Goal: Information Seeking & Learning: Learn about a topic

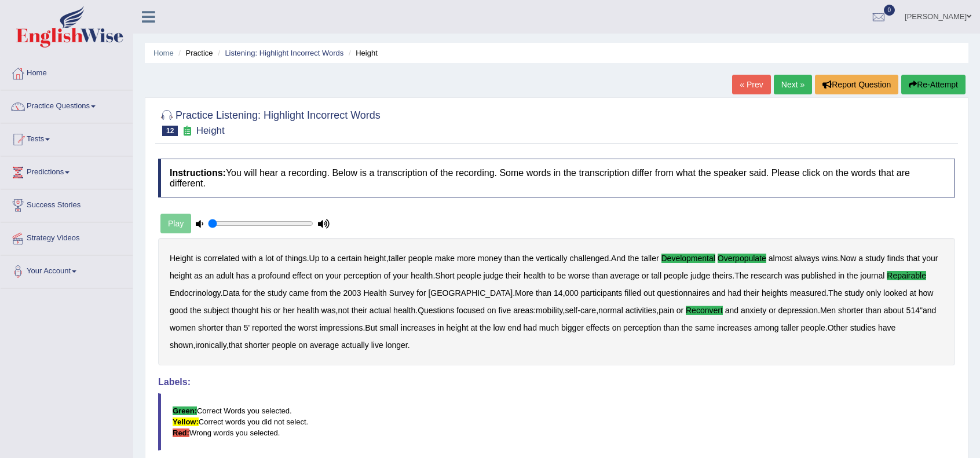
click at [791, 77] on link "Next »" at bounding box center [793, 85] width 38 height 20
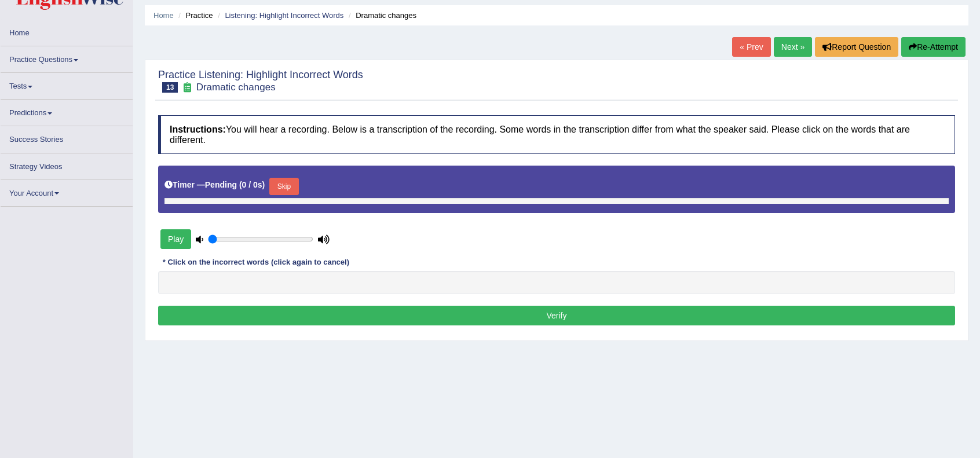
scroll to position [38, 0]
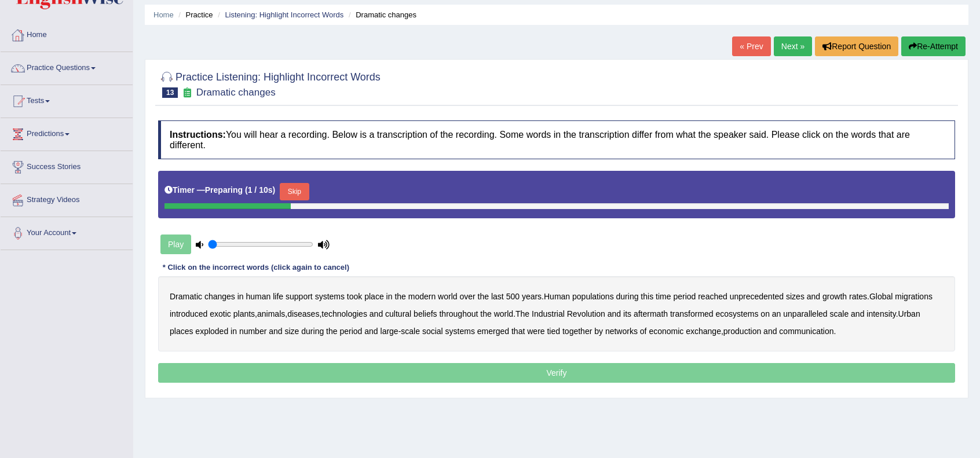
click at [302, 183] on button "Skip" at bounding box center [294, 191] width 29 height 17
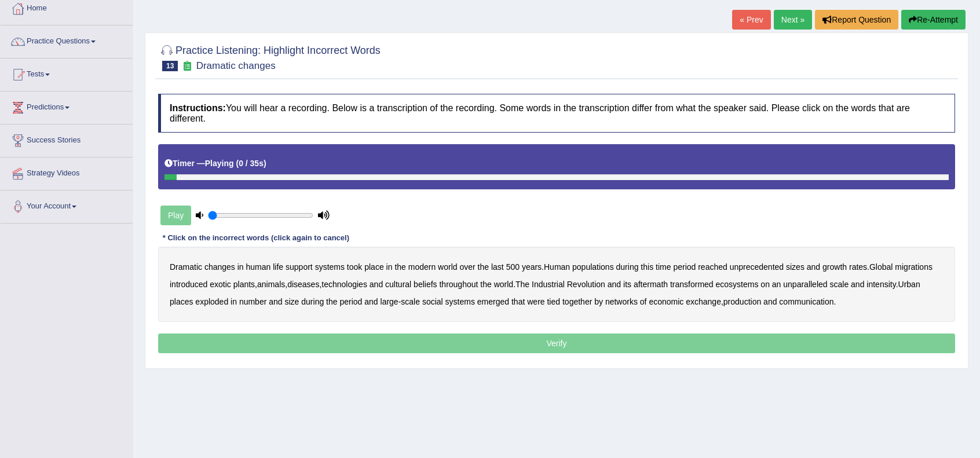
scroll to position [116, 0]
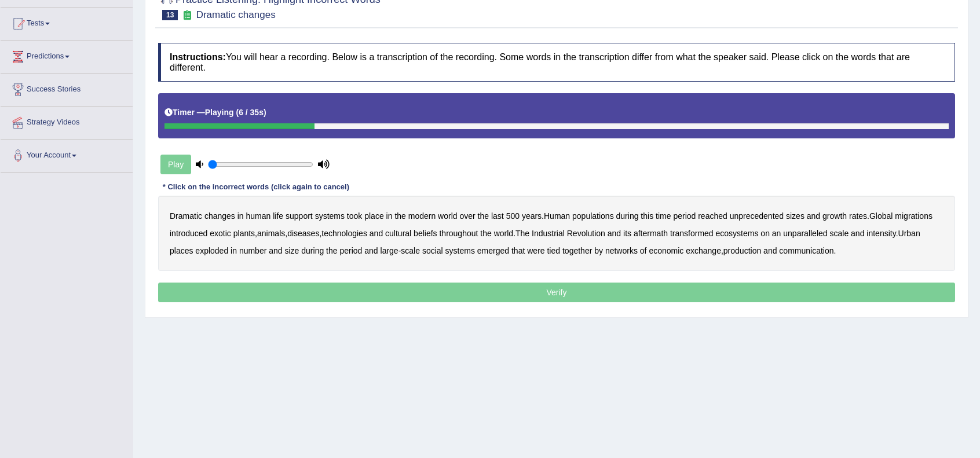
click at [587, 215] on b "populations" at bounding box center [593, 215] width 42 height 9
click at [297, 230] on b "diseases" at bounding box center [303, 233] width 32 height 9
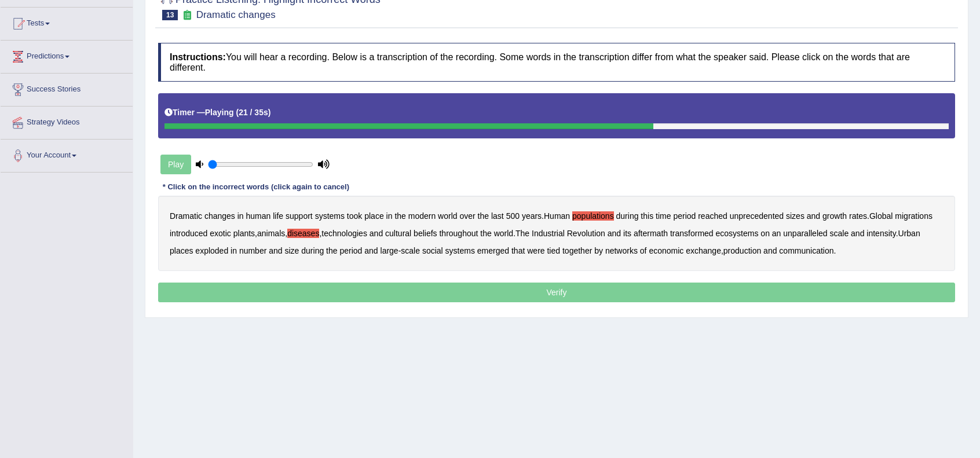
click at [738, 236] on b "ecosystems" at bounding box center [737, 233] width 43 height 9
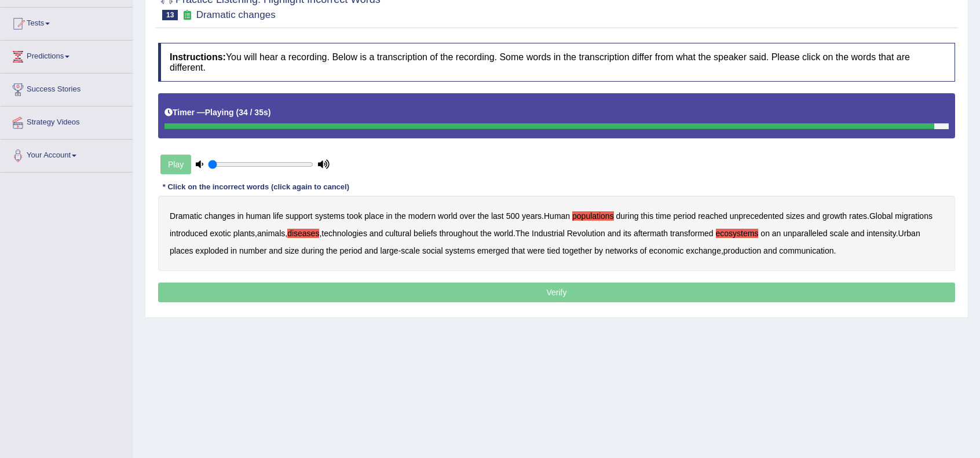
click at [745, 255] on div "Dramatic changes in human life support systems took place in the modern world o…" at bounding box center [556, 233] width 797 height 75
click at [748, 251] on b "production" at bounding box center [742, 250] width 38 height 9
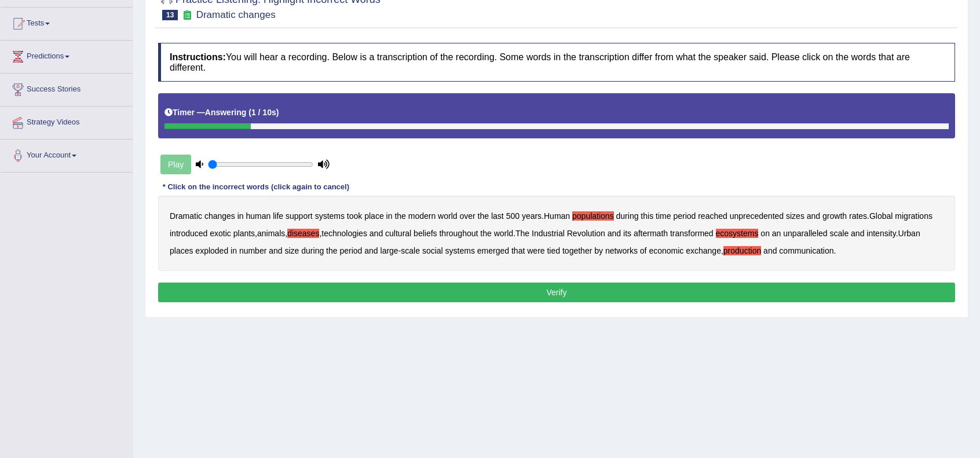
click at [609, 292] on button "Verify" at bounding box center [556, 293] width 797 height 20
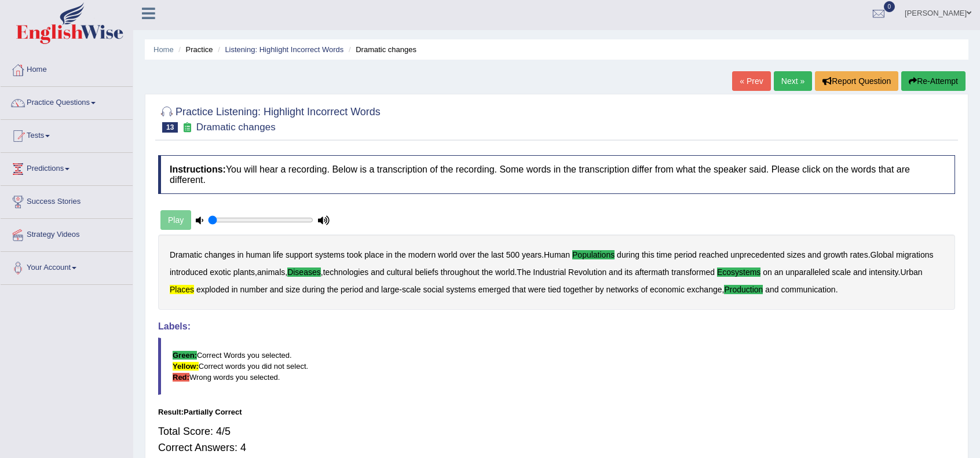
scroll to position [0, 0]
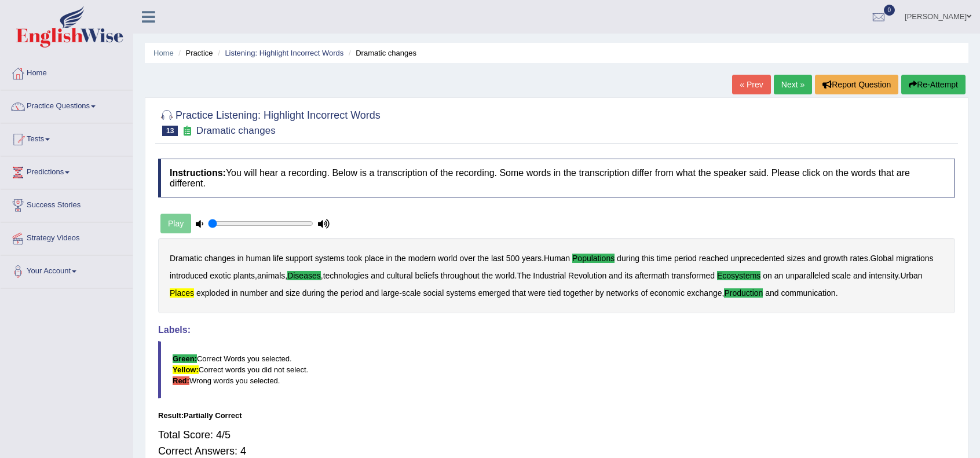
click at [790, 84] on link "Next »" at bounding box center [793, 85] width 38 height 20
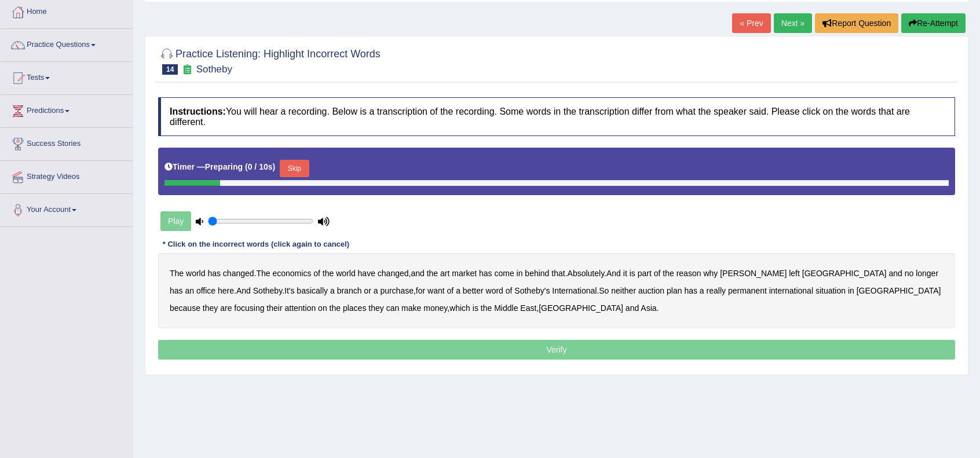
scroll to position [77, 0]
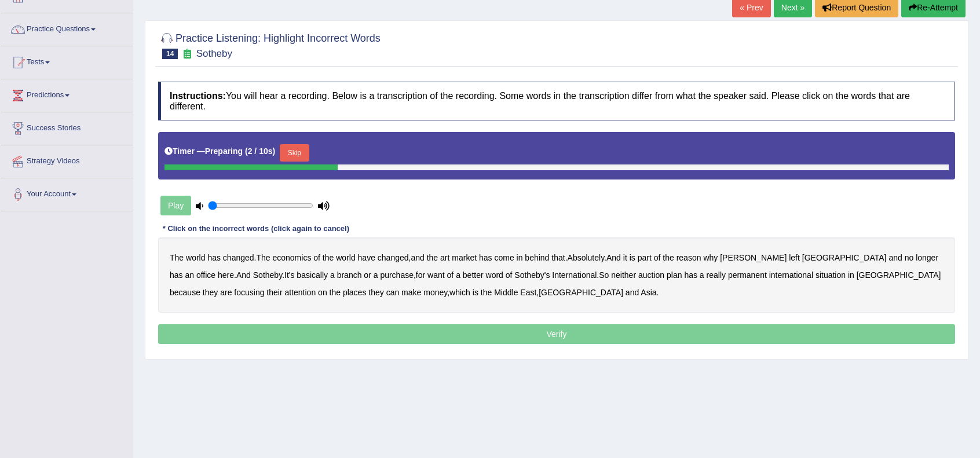
click at [305, 147] on button "Skip" at bounding box center [294, 152] width 29 height 17
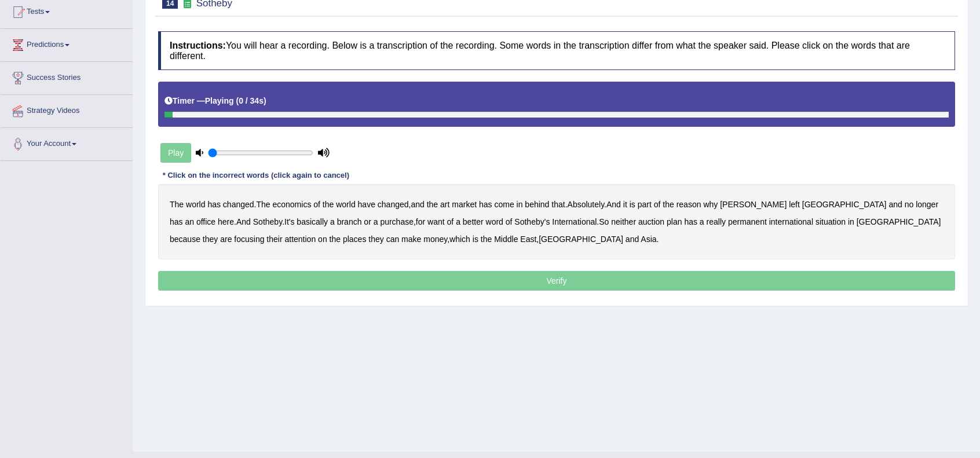
scroll to position [149, 0]
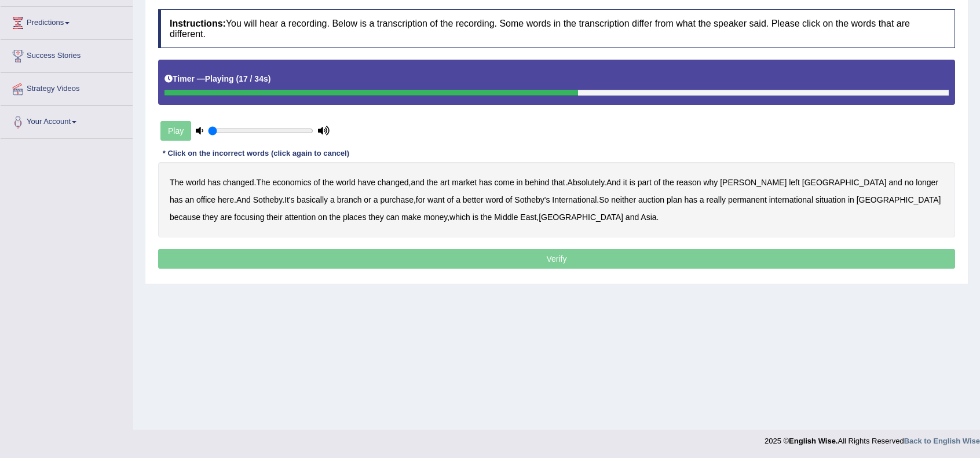
click at [380, 201] on b "purchase" at bounding box center [397, 199] width 34 height 9
click at [427, 199] on b "want" at bounding box center [435, 199] width 17 height 9
click at [667, 201] on b "plan" at bounding box center [674, 199] width 15 height 9
click at [815, 200] on b "situation" at bounding box center [830, 199] width 30 height 9
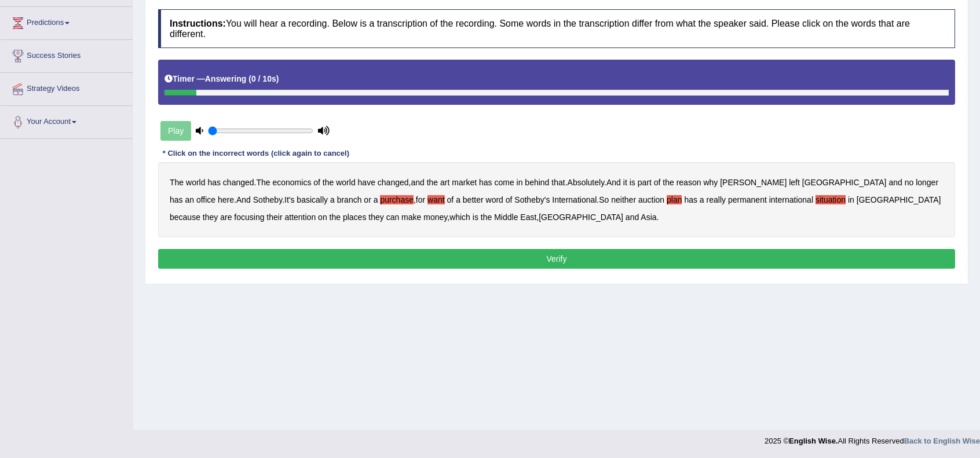
click at [485, 258] on button "Verify" at bounding box center [556, 259] width 797 height 20
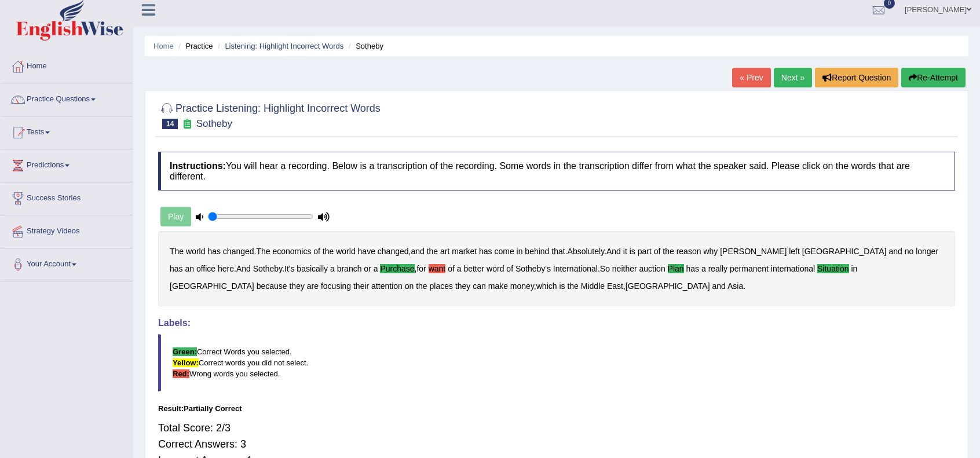
scroll to position [0, 0]
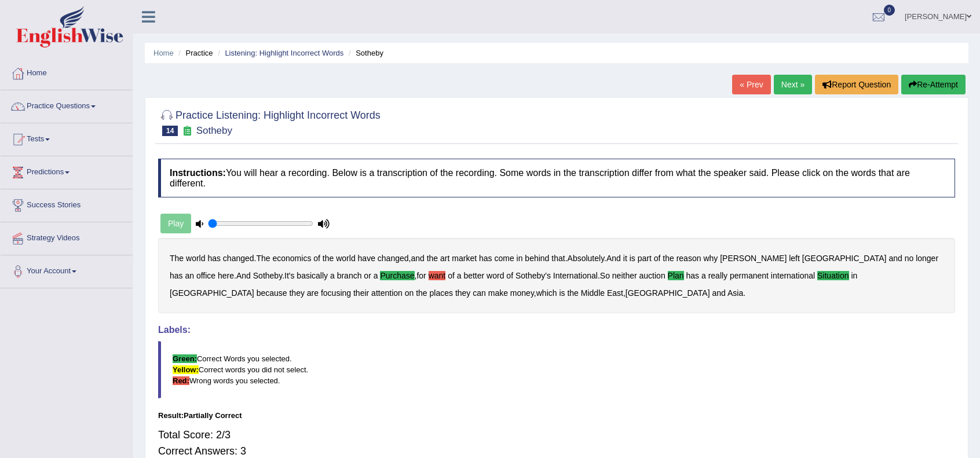
click at [788, 82] on link "Next »" at bounding box center [793, 85] width 38 height 20
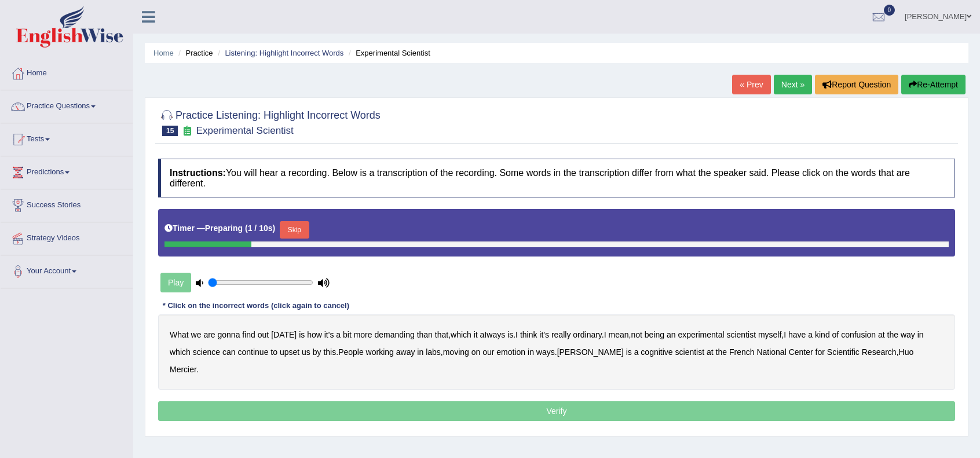
click at [290, 219] on div "Timer — Preparing ( 1 / 10s ) Skip" at bounding box center [556, 229] width 784 height 23
click at [303, 228] on button "Skip" at bounding box center [294, 229] width 29 height 17
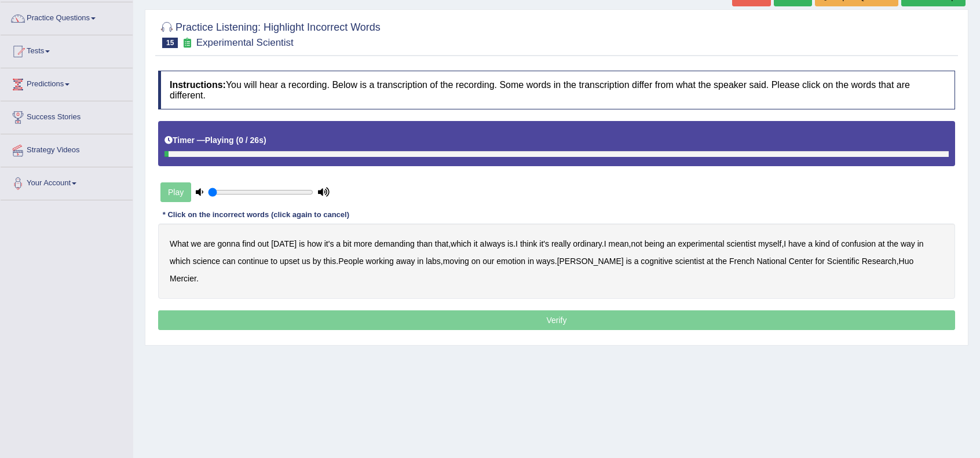
scroll to position [116, 0]
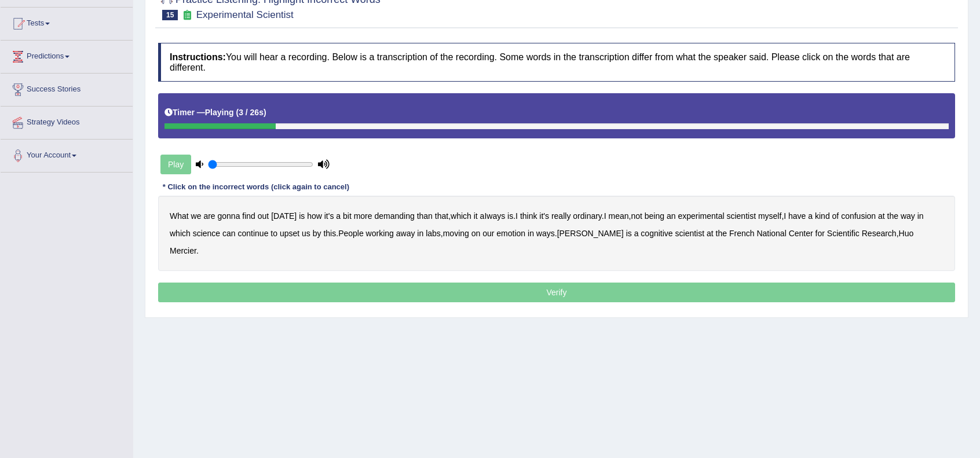
click at [385, 219] on b "demanding" at bounding box center [394, 215] width 40 height 9
click at [591, 213] on b "ordinary" at bounding box center [587, 215] width 29 height 9
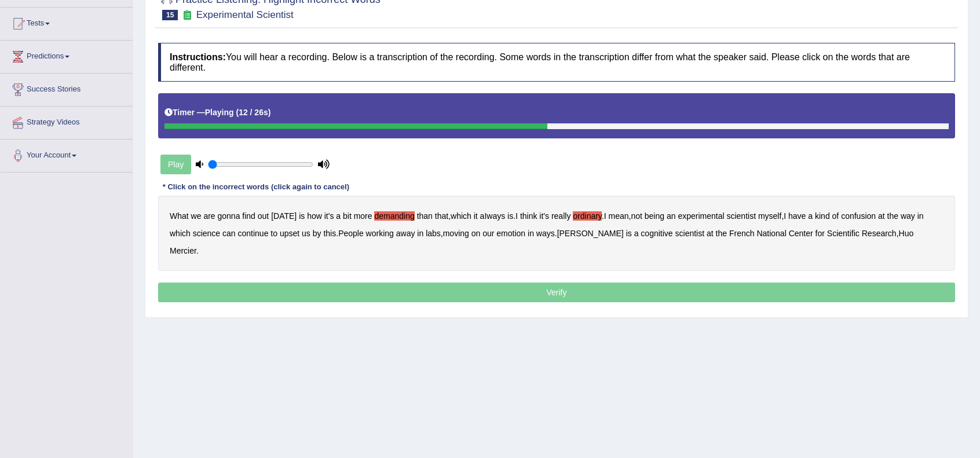
click at [853, 217] on b "confusion" at bounding box center [858, 215] width 35 height 9
click at [289, 233] on b "upset" at bounding box center [290, 233] width 20 height 9
click at [525, 235] on b "emotion" at bounding box center [510, 233] width 29 height 9
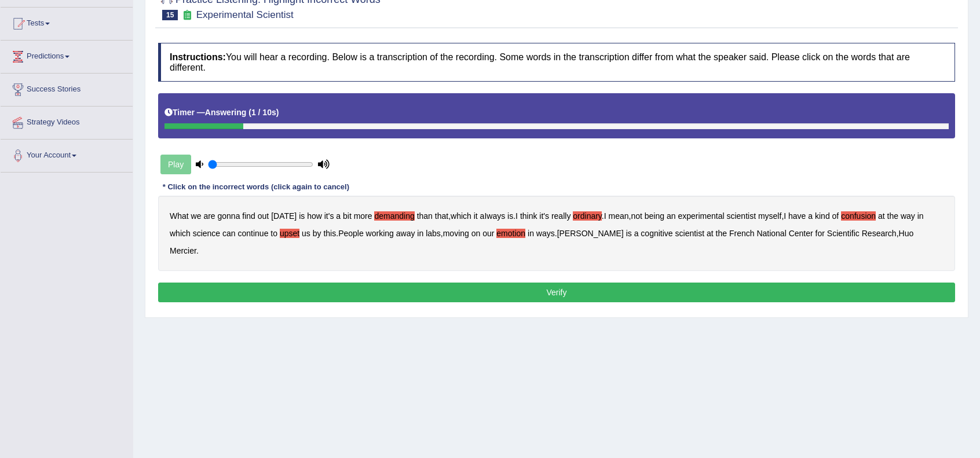
click at [570, 283] on button "Verify" at bounding box center [556, 293] width 797 height 20
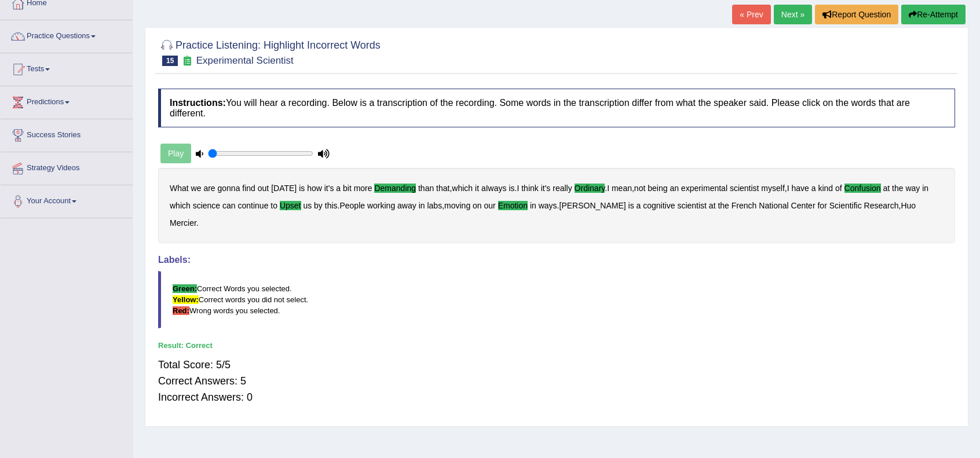
scroll to position [0, 0]
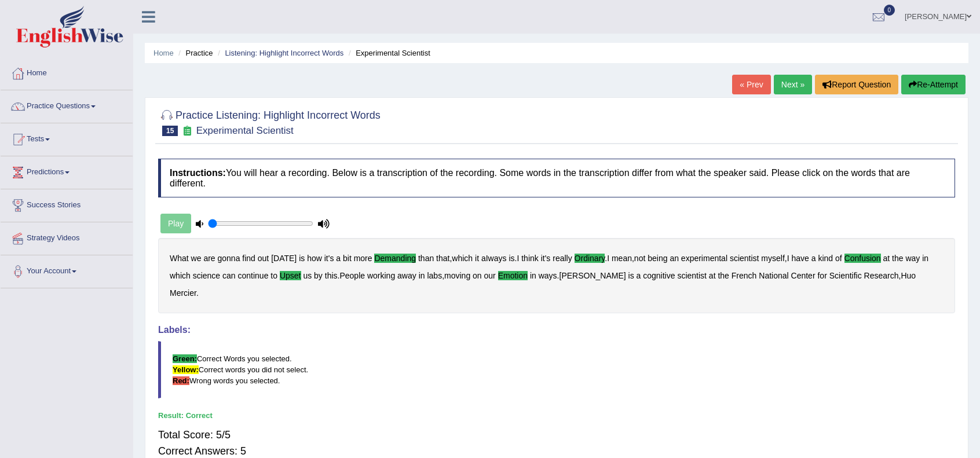
click at [814, 341] on blockquote "Green: Correct Words you selected. Yellow: Correct words you did not select. Re…" at bounding box center [556, 369] width 797 height 57
click at [667, 358] on blockquote "Green: Correct Words you selected. Yellow: Correct words you did not select. Re…" at bounding box center [556, 369] width 797 height 57
click at [801, 87] on link "Next »" at bounding box center [793, 85] width 38 height 20
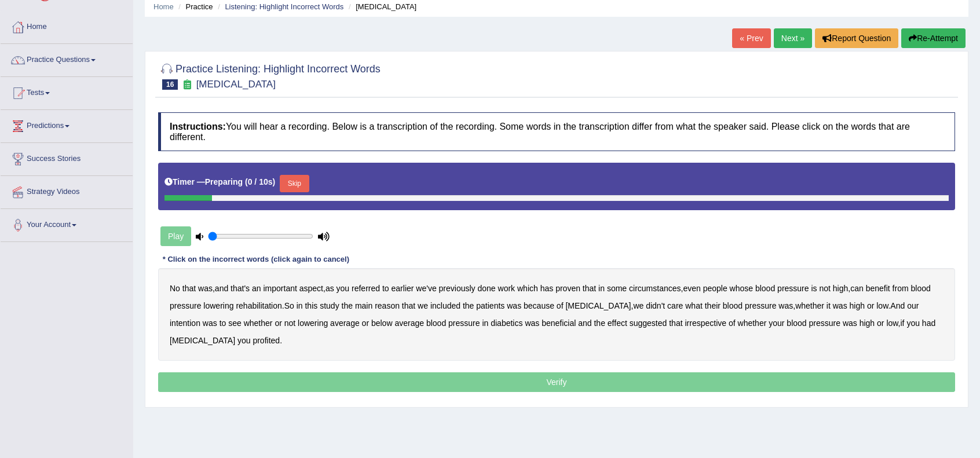
scroll to position [116, 0]
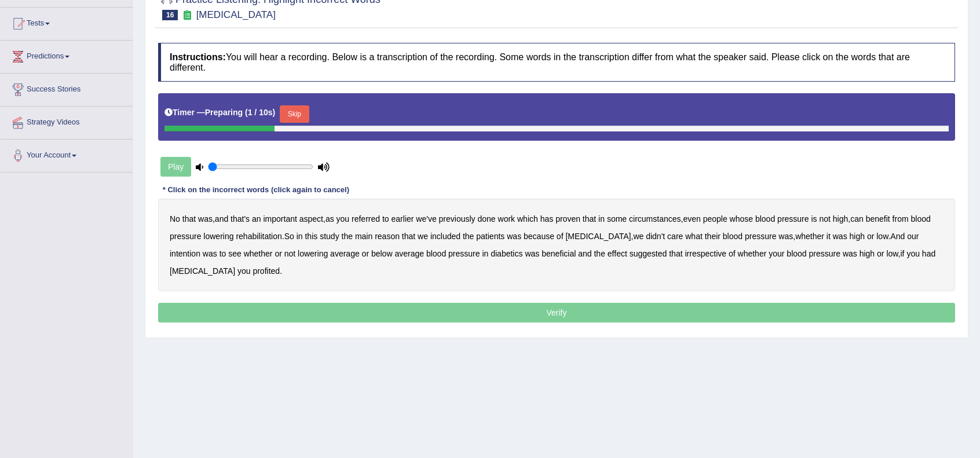
click at [302, 115] on button "Skip" at bounding box center [294, 113] width 29 height 17
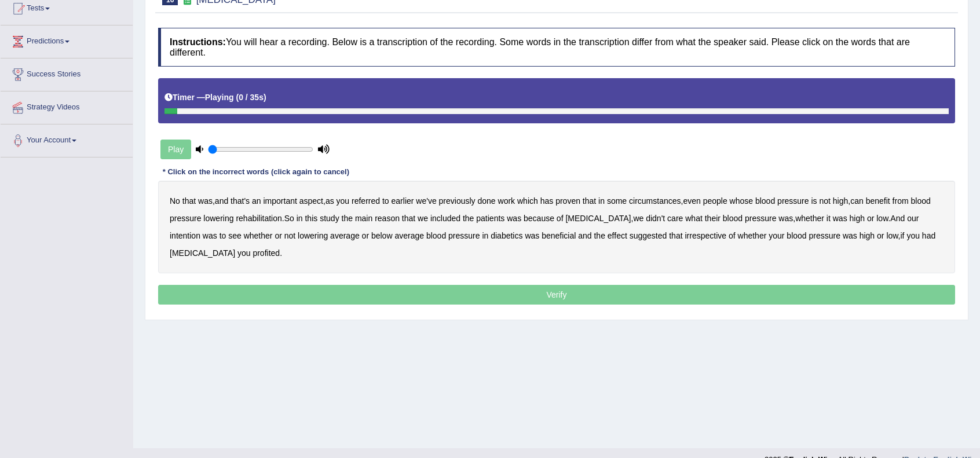
scroll to position [149, 0]
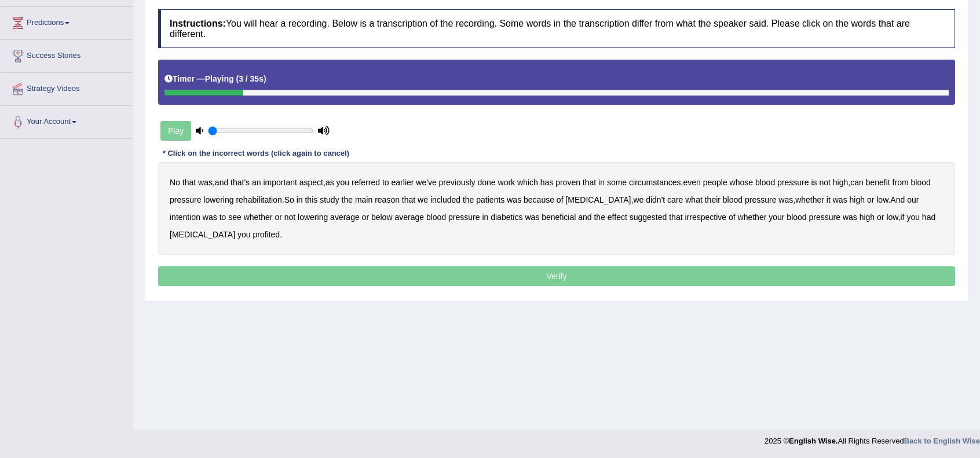
click at [373, 178] on b "referred" at bounding box center [366, 182] width 28 height 9
click at [659, 181] on b "circumstances" at bounding box center [655, 182] width 52 height 9
click at [264, 192] on div "No that was , and that's an important aspect , as you referred to earlier we've…" at bounding box center [556, 208] width 797 height 93
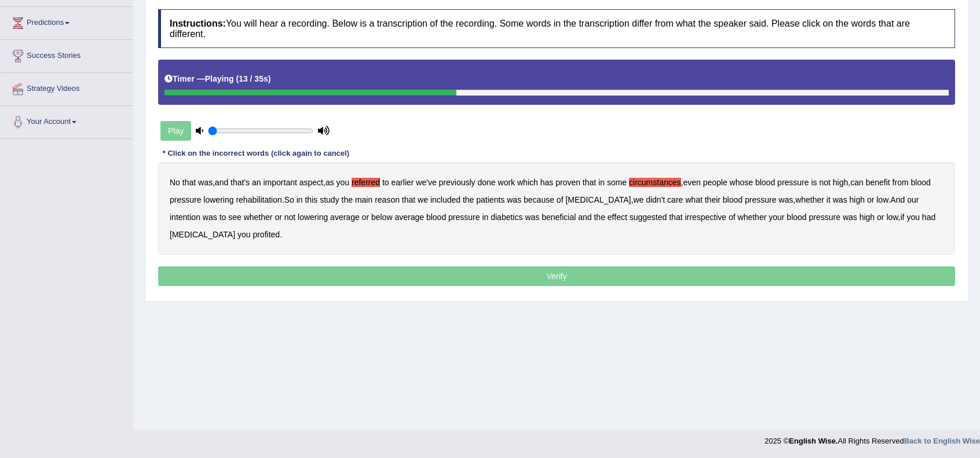
click at [264, 199] on b "rehabilitation" at bounding box center [259, 199] width 46 height 9
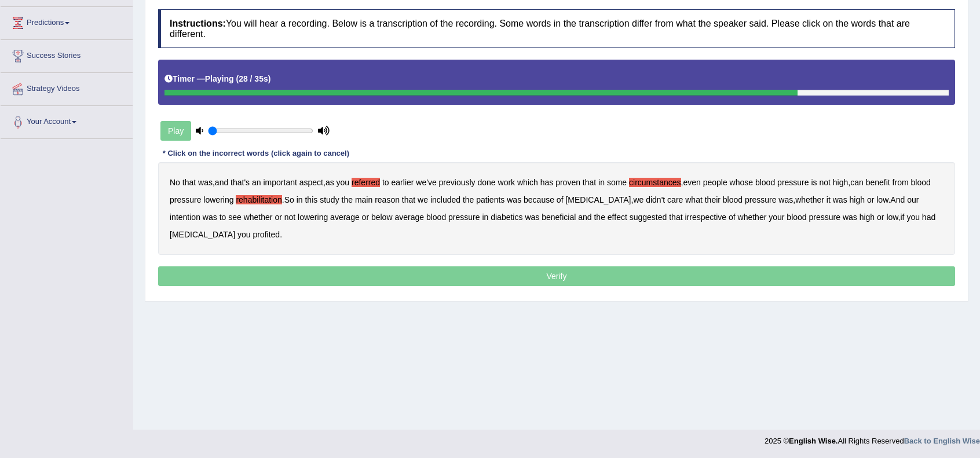
click at [541, 218] on b "beneficial" at bounding box center [558, 217] width 34 height 9
click at [607, 218] on b "effect" at bounding box center [617, 217] width 20 height 9
click at [200, 213] on b "intention" at bounding box center [185, 217] width 31 height 9
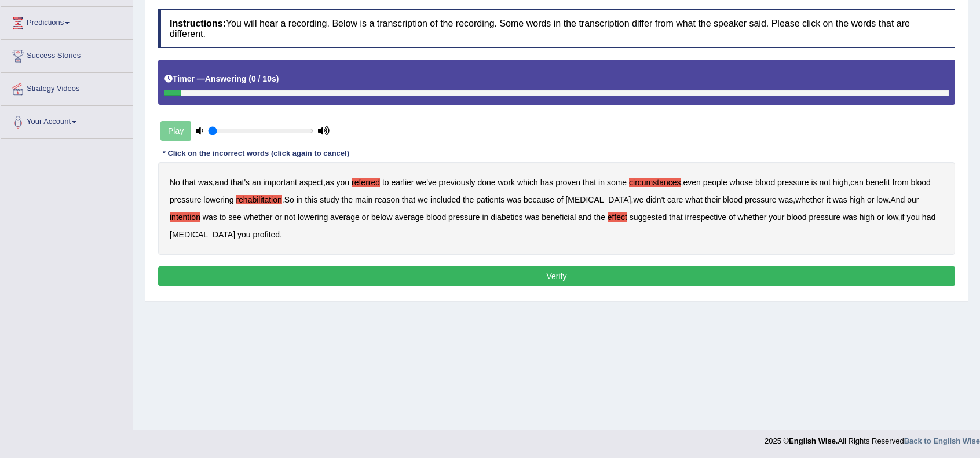
click at [252, 235] on b "profited" at bounding box center [265, 234] width 27 height 9
click at [600, 270] on button "Verify" at bounding box center [556, 276] width 797 height 20
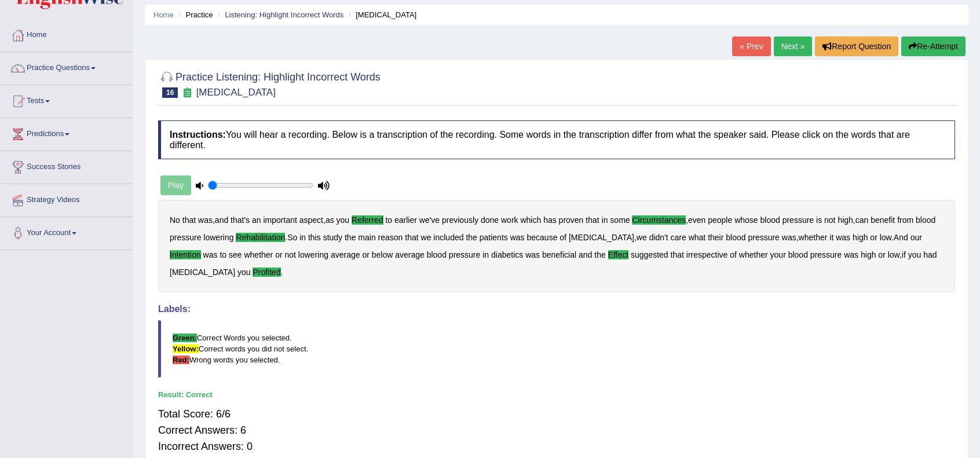
scroll to position [0, 0]
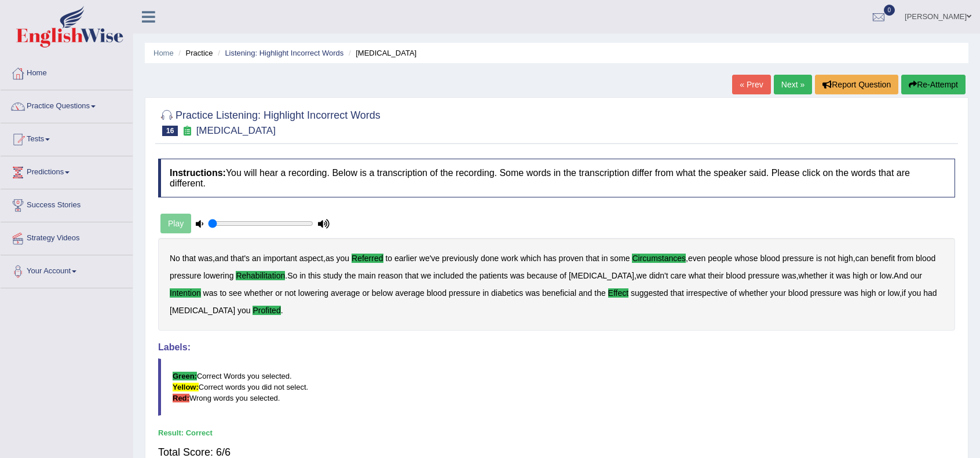
click at [797, 83] on link "Next »" at bounding box center [793, 85] width 38 height 20
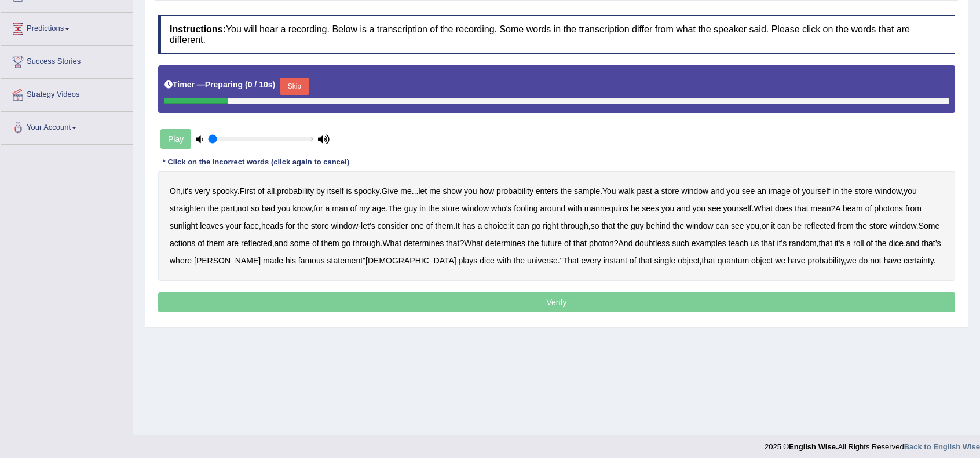
scroll to position [149, 0]
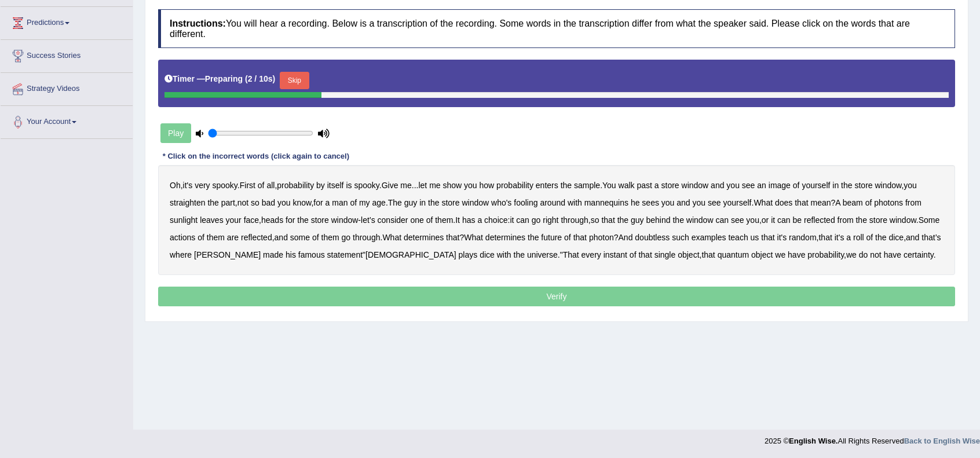
click at [306, 76] on button "Skip" at bounding box center [294, 80] width 29 height 17
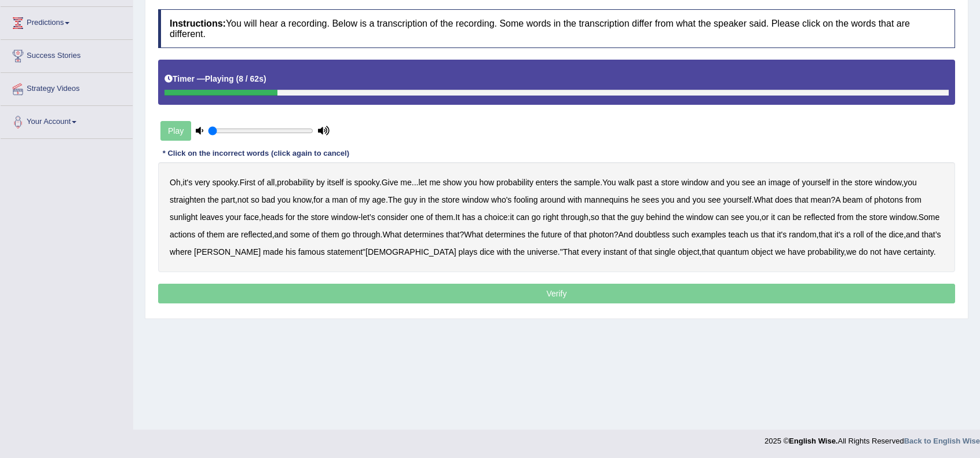
click at [600, 180] on b "sample" at bounding box center [587, 182] width 26 height 9
click at [863, 197] on b "beam" at bounding box center [853, 199] width 20 height 9
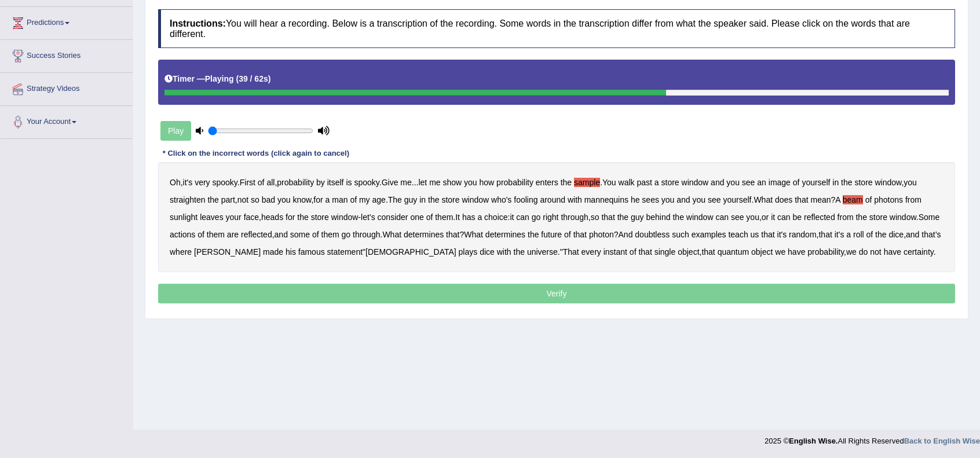
click at [195, 236] on b "actions" at bounding box center [182, 234] width 25 height 9
click at [669, 237] on b "doubtless" at bounding box center [652, 234] width 35 height 9
click at [864, 233] on b "roll" at bounding box center [858, 234] width 11 height 9
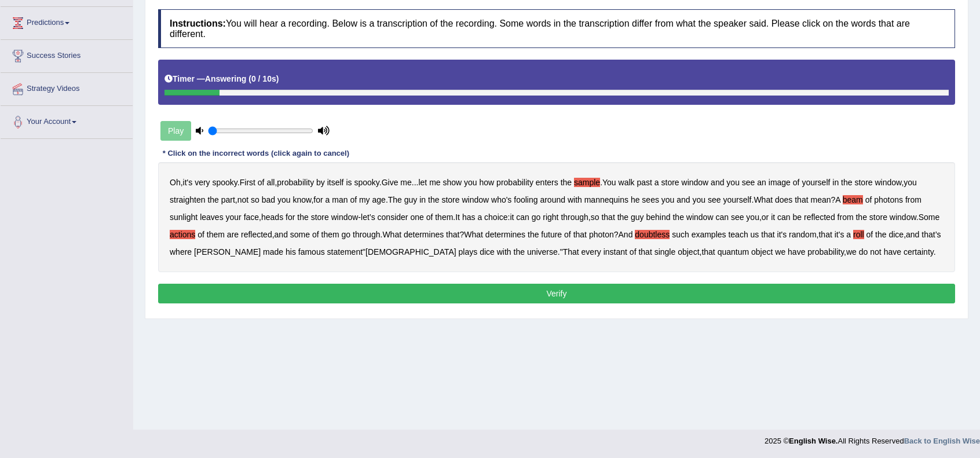
click at [584, 292] on button "Verify" at bounding box center [556, 294] width 797 height 20
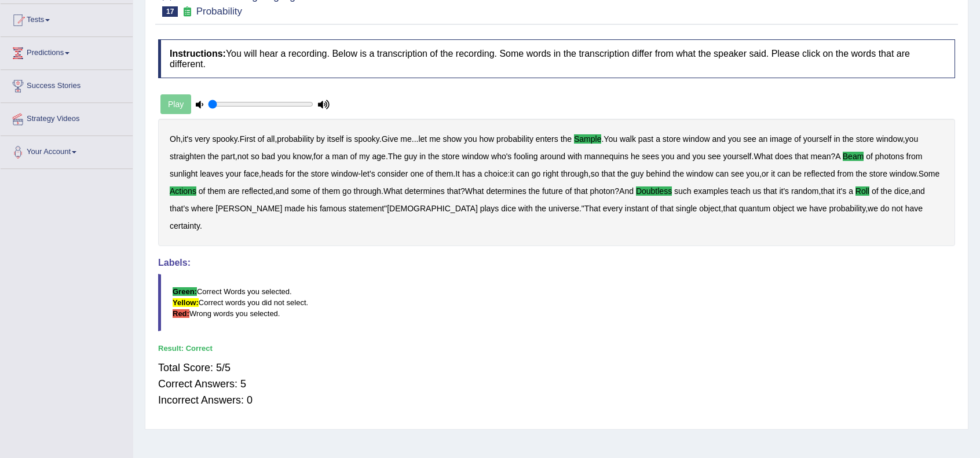
scroll to position [0, 0]
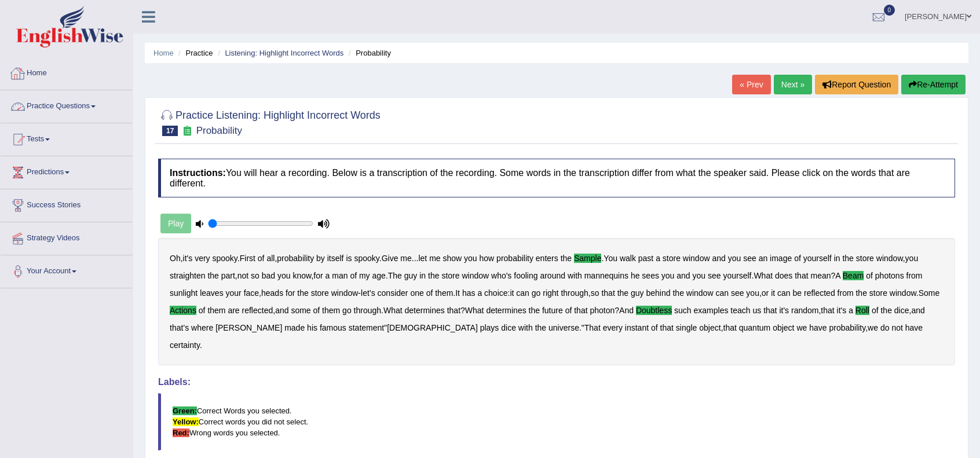
click at [53, 79] on link "Home" at bounding box center [67, 71] width 132 height 29
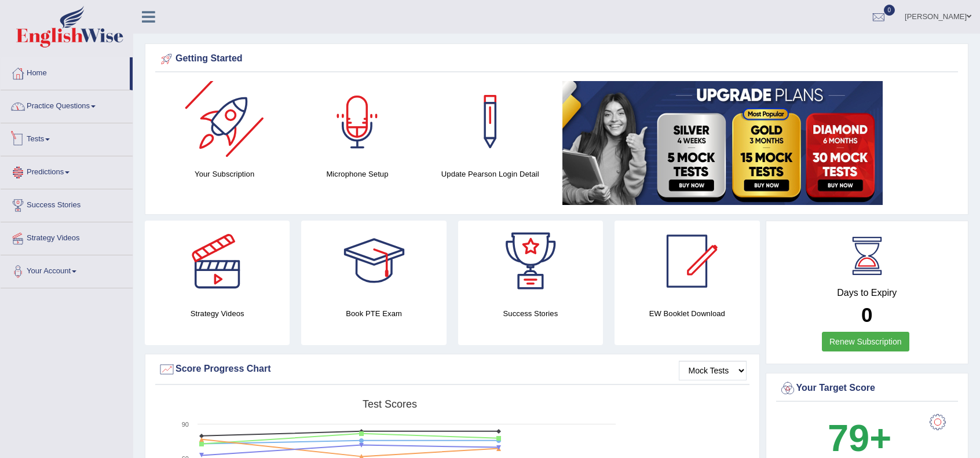
click at [76, 106] on link "Practice Questions" at bounding box center [67, 104] width 132 height 29
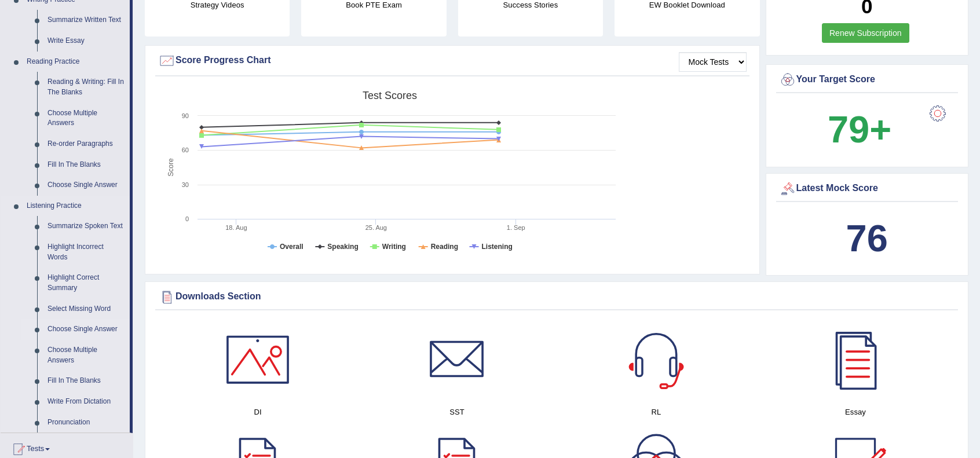
scroll to position [270, 0]
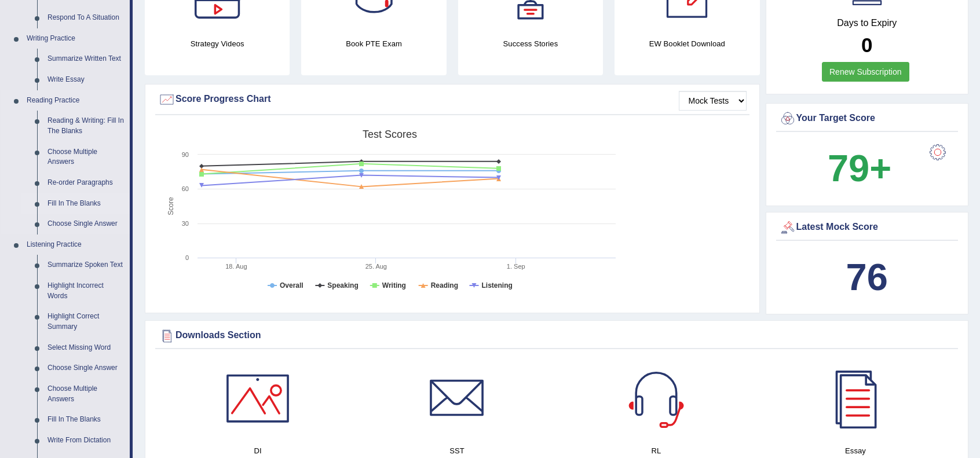
click at [57, 203] on link "Fill In The Blanks" at bounding box center [85, 203] width 87 height 21
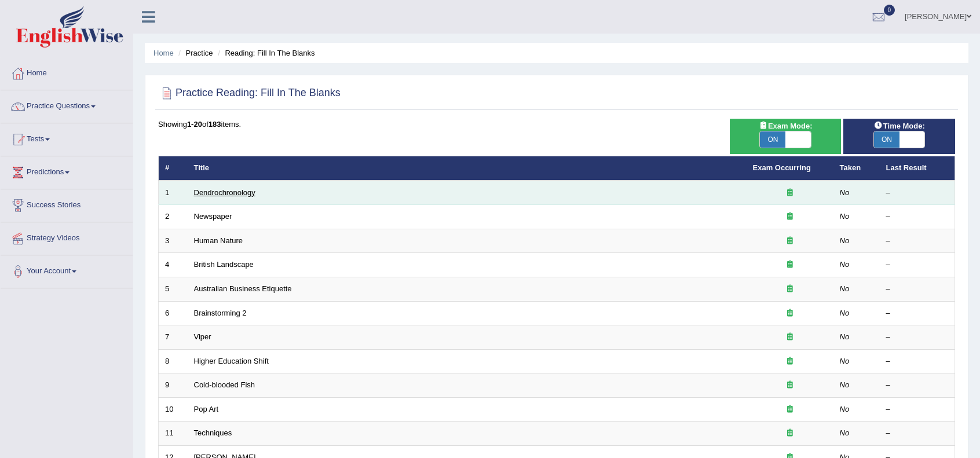
click at [211, 192] on link "Dendrochronology" at bounding box center [224, 192] width 61 height 9
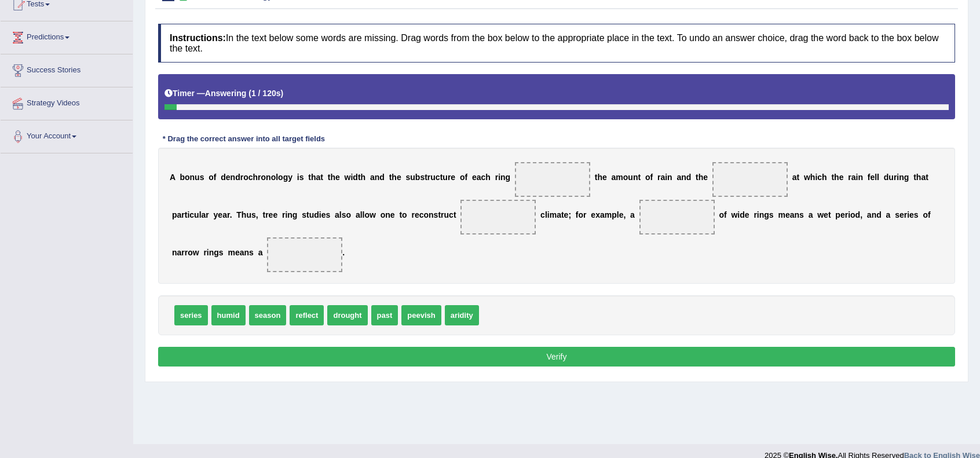
scroll to position [149, 0]
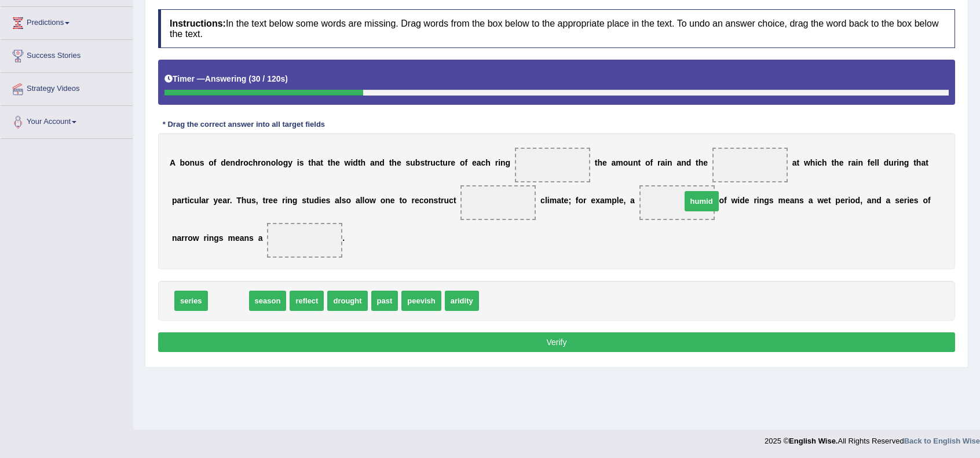
drag, startPoint x: 232, startPoint y: 299, endPoint x: 704, endPoint y: 200, distance: 482.2
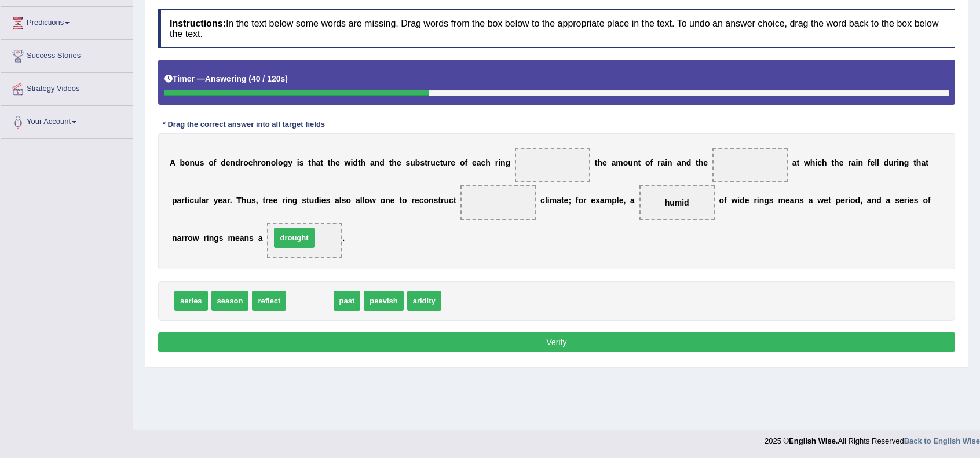
drag, startPoint x: 306, startPoint y: 296, endPoint x: 294, endPoint y: 230, distance: 67.2
click at [343, 389] on div "Home Practice Reading: Fill In The Blanks Dendrochronology Next » Report Questi…" at bounding box center [556, 140] width 847 height 579
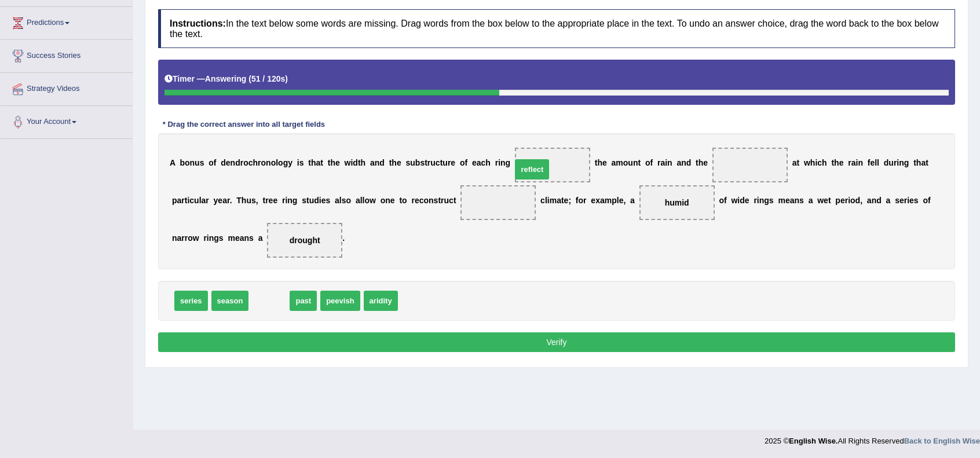
drag, startPoint x: 270, startPoint y: 296, endPoint x: 535, endPoint y: 163, distance: 296.8
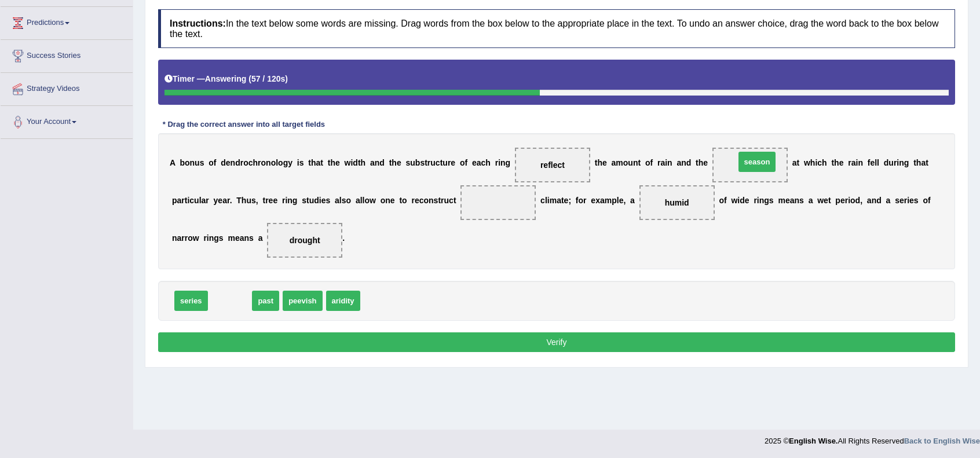
drag, startPoint x: 222, startPoint y: 296, endPoint x: 749, endPoint y: 159, distance: 544.4
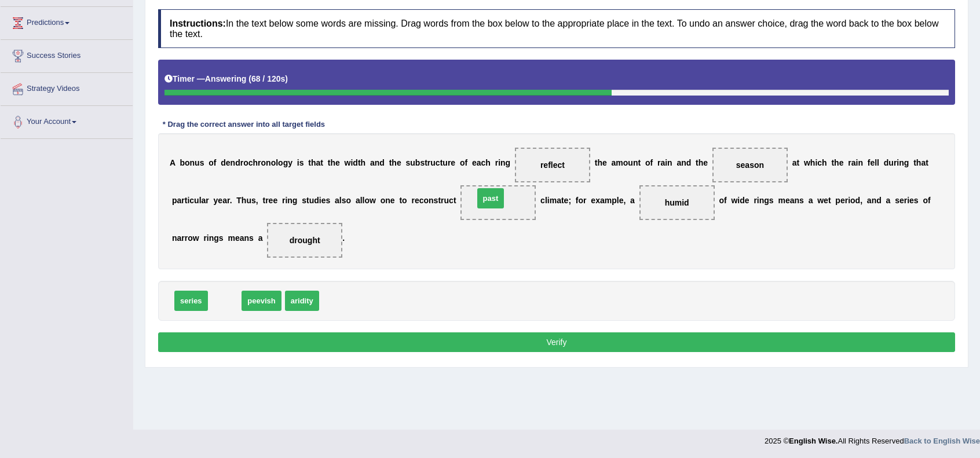
drag, startPoint x: 223, startPoint y: 301, endPoint x: 489, endPoint y: 197, distance: 285.1
click at [526, 341] on button "Verify" at bounding box center [556, 342] width 797 height 20
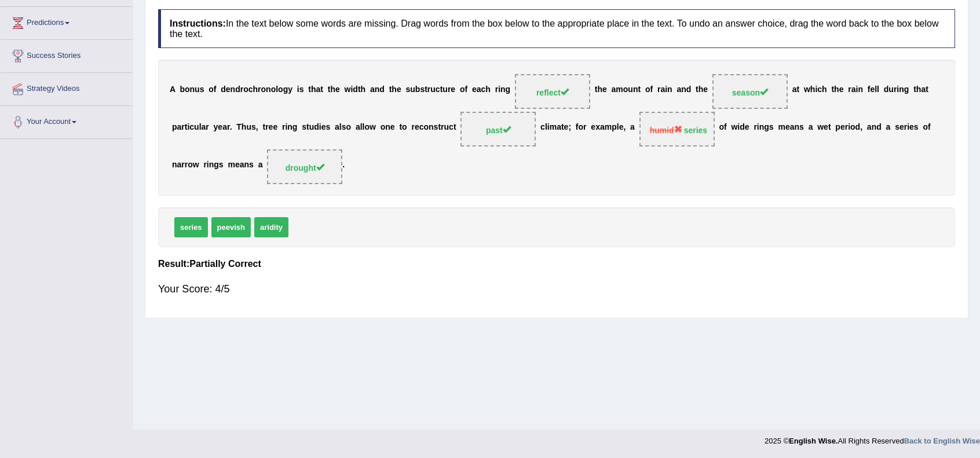
scroll to position [0, 0]
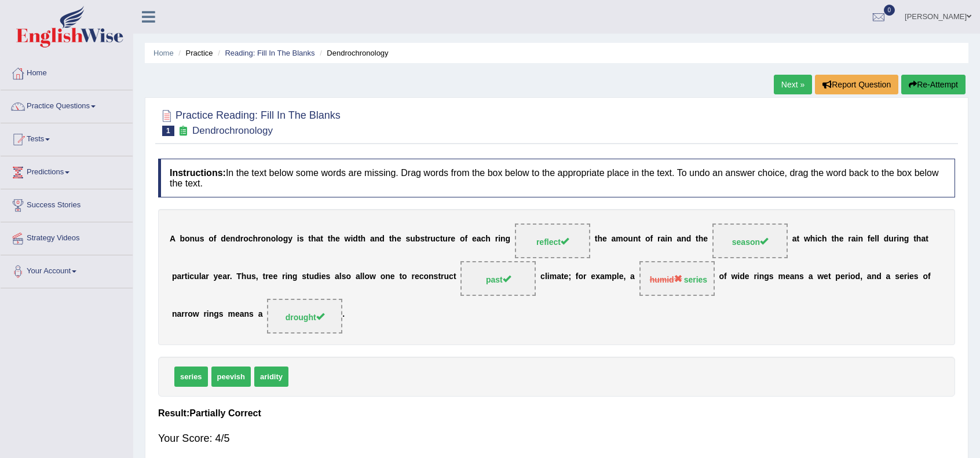
click at [782, 86] on link "Next »" at bounding box center [793, 85] width 38 height 20
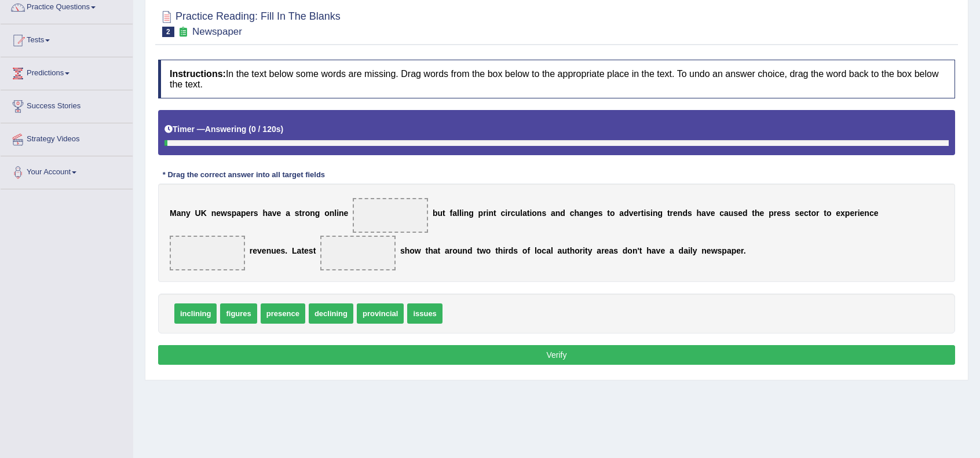
scroll to position [149, 0]
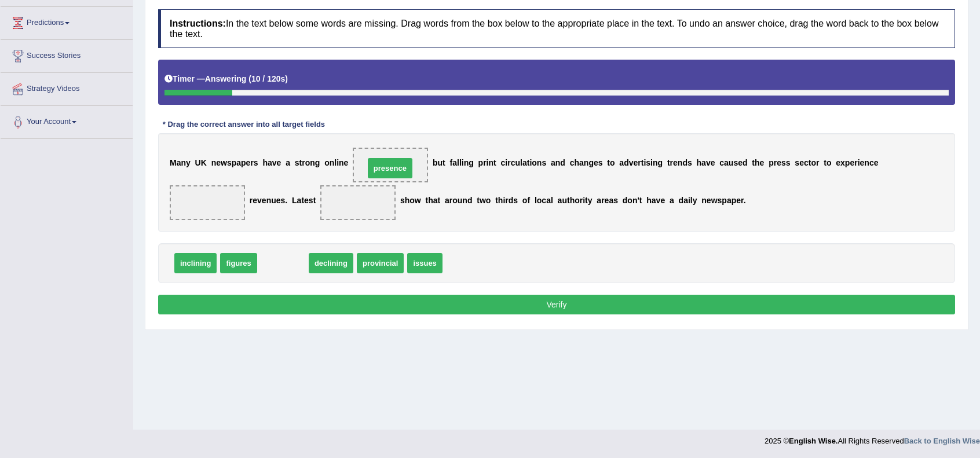
drag, startPoint x: 273, startPoint y: 262, endPoint x: 378, endPoint y: 170, distance: 139.5
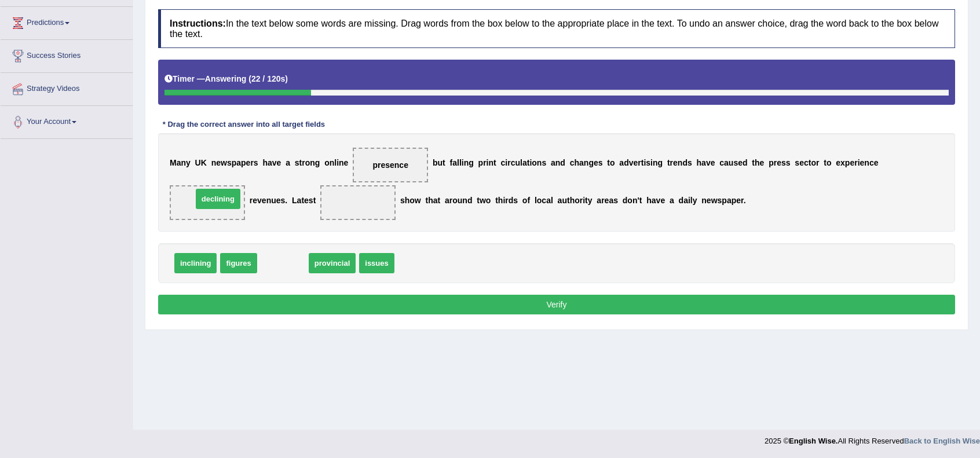
drag, startPoint x: 274, startPoint y: 261, endPoint x: 210, endPoint y: 197, distance: 90.9
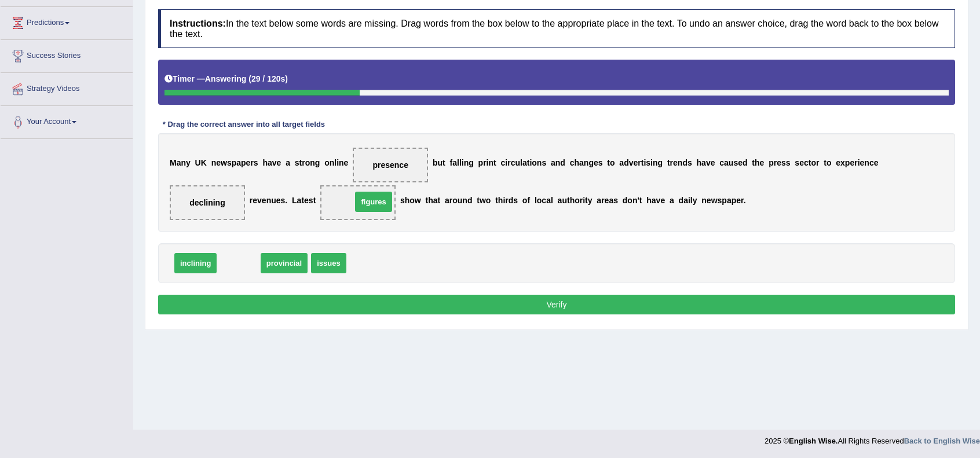
drag, startPoint x: 236, startPoint y: 264, endPoint x: 371, endPoint y: 203, distance: 148.2
click at [366, 331] on div "Home Practice Reading: Fill In The Blanks Newspaper « Prev Next » Report Questi…" at bounding box center [556, 140] width 847 height 579
click at [466, 302] on button "Verify" at bounding box center [556, 305] width 797 height 20
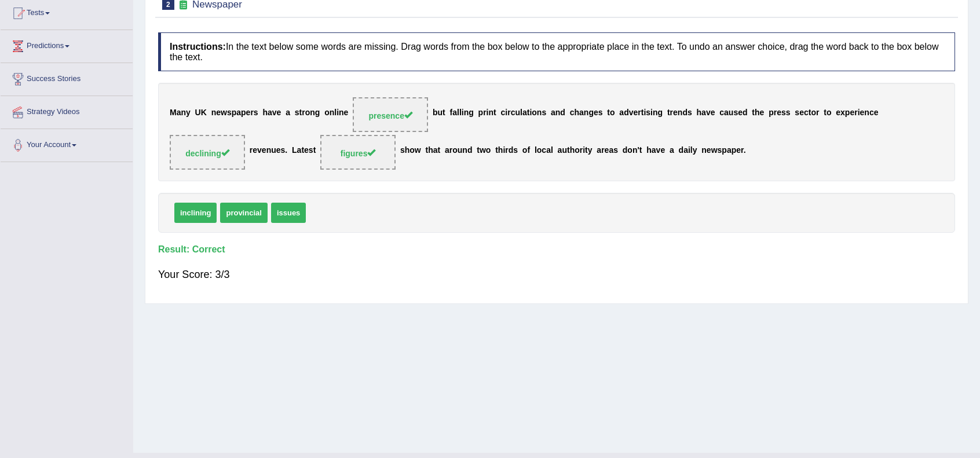
scroll to position [0, 0]
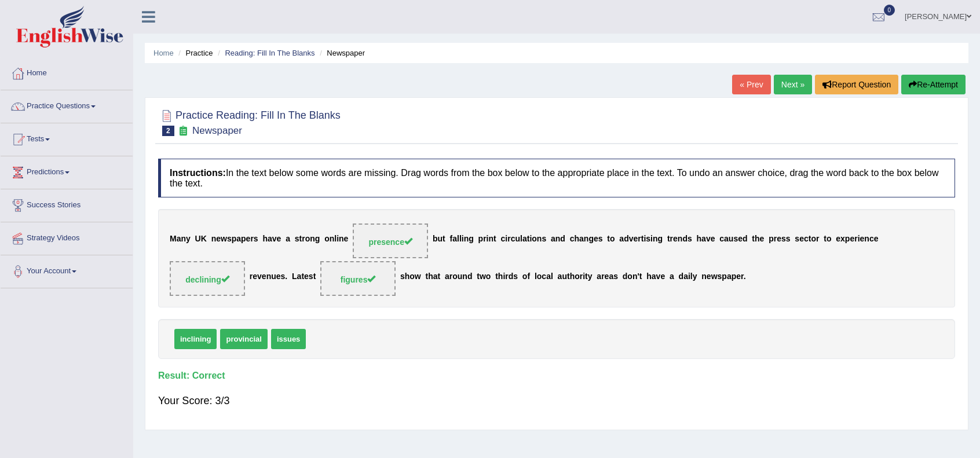
click at [785, 88] on link "Next »" at bounding box center [793, 85] width 38 height 20
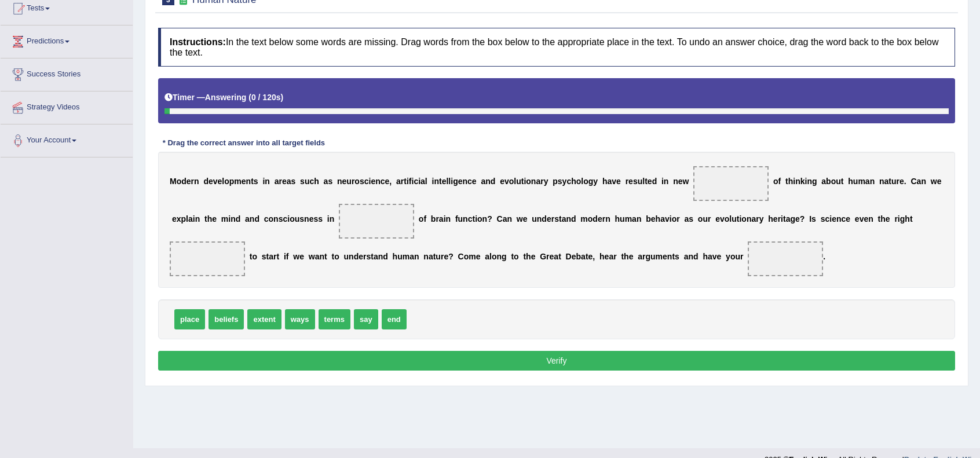
scroll to position [149, 0]
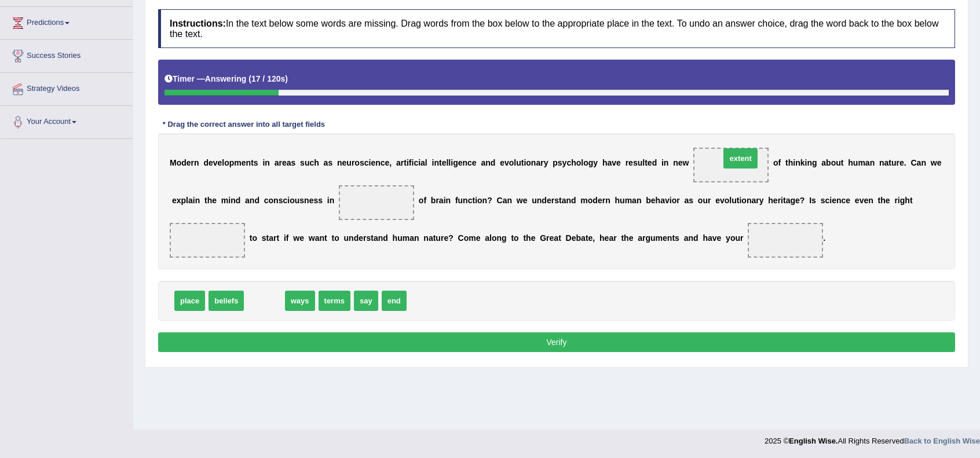
drag, startPoint x: 272, startPoint y: 298, endPoint x: 748, endPoint y: 155, distance: 497.0
click at [657, 375] on div "Home Practice Reading: Fill In The Blanks Human Nature « Prev Next » Report Que…" at bounding box center [556, 140] width 847 height 579
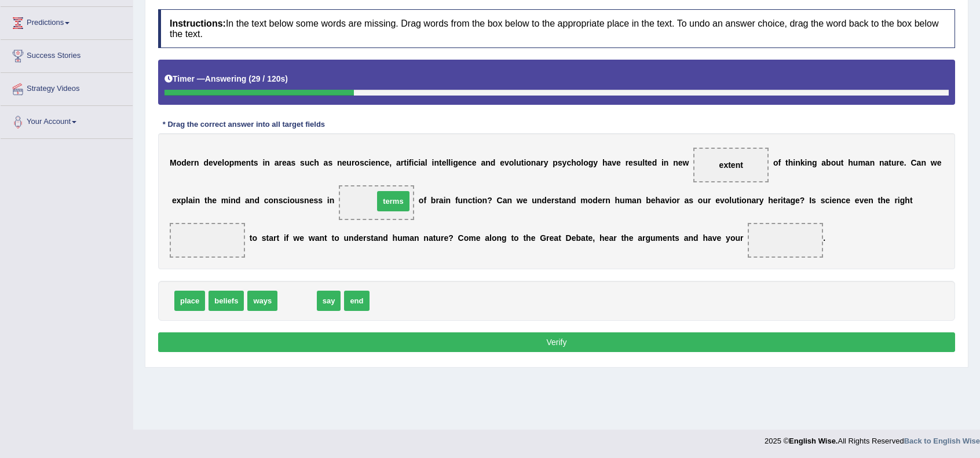
drag, startPoint x: 296, startPoint y: 303, endPoint x: 390, endPoint y: 203, distance: 136.8
click at [491, 379] on div "Home Practice Reading: Fill In The Blanks Human Nature « Prev Next » Report Que…" at bounding box center [556, 140] width 847 height 579
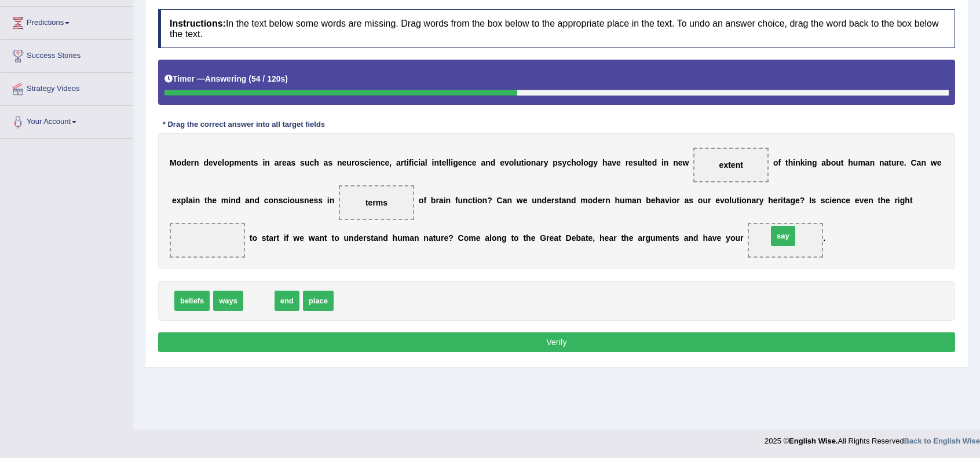
drag, startPoint x: 257, startPoint y: 297, endPoint x: 789, endPoint y: 238, distance: 535.4
click at [667, 420] on div "Home Practice Reading: Fill In The Blanks Human Nature « Prev Next » Report Que…" at bounding box center [556, 140] width 847 height 579
drag, startPoint x: 298, startPoint y: 296, endPoint x: 213, endPoint y: 239, distance: 102.3
click at [373, 382] on div "Home Practice Reading: Fill In The Blanks Human Nature « Prev Next » Report Que…" at bounding box center [556, 140] width 847 height 579
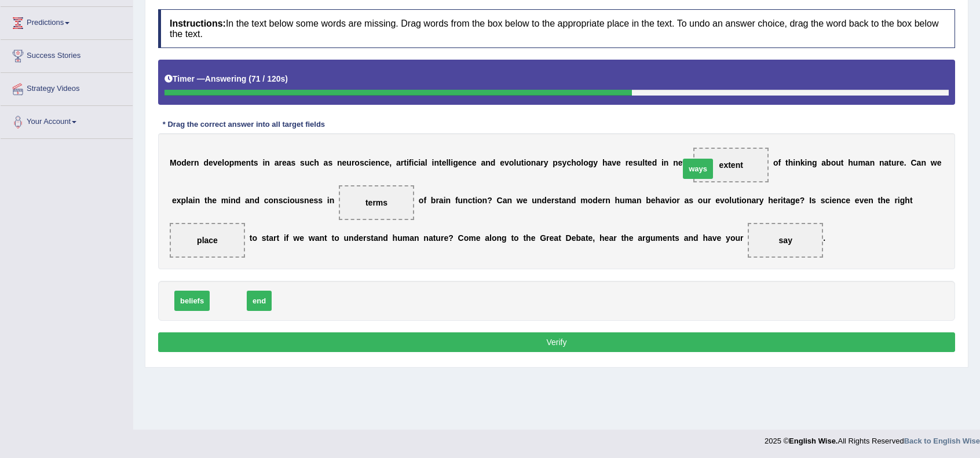
drag, startPoint x: 228, startPoint y: 302, endPoint x: 712, endPoint y: 166, distance: 502.7
click at [651, 340] on button "Verify" at bounding box center [556, 342] width 797 height 20
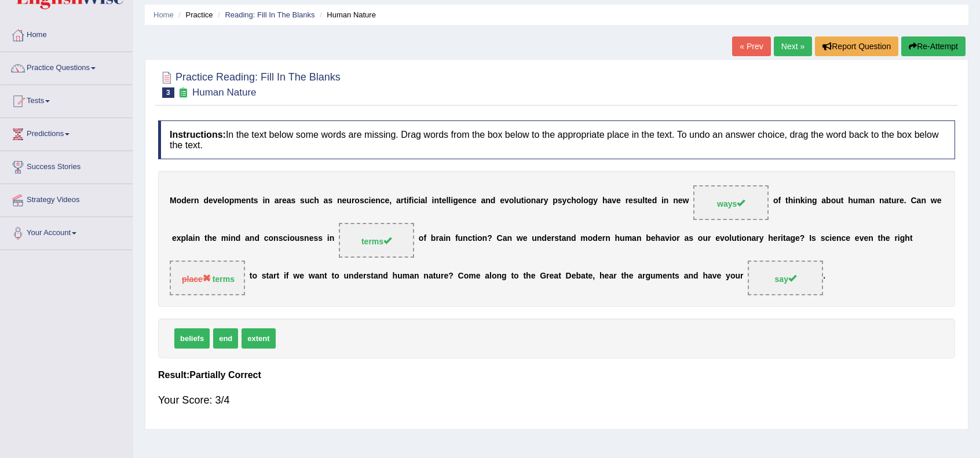
scroll to position [38, 0]
click at [792, 46] on link "Next »" at bounding box center [793, 46] width 38 height 20
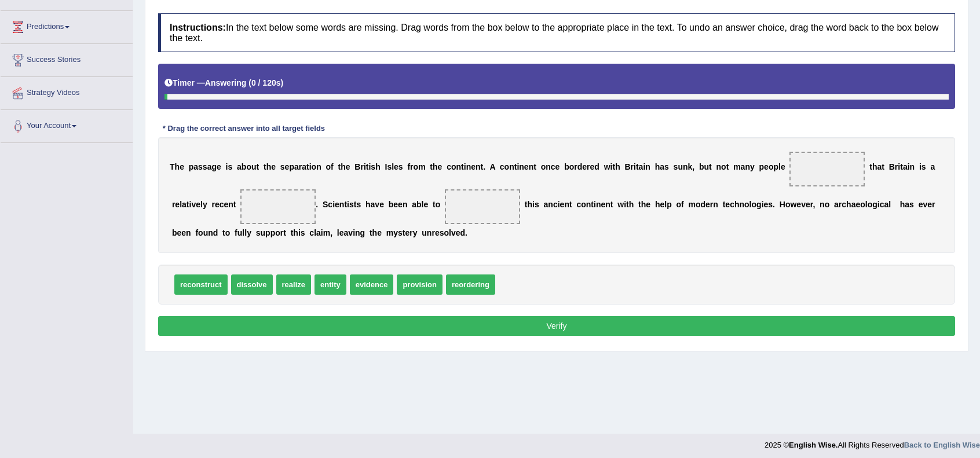
scroll to position [149, 0]
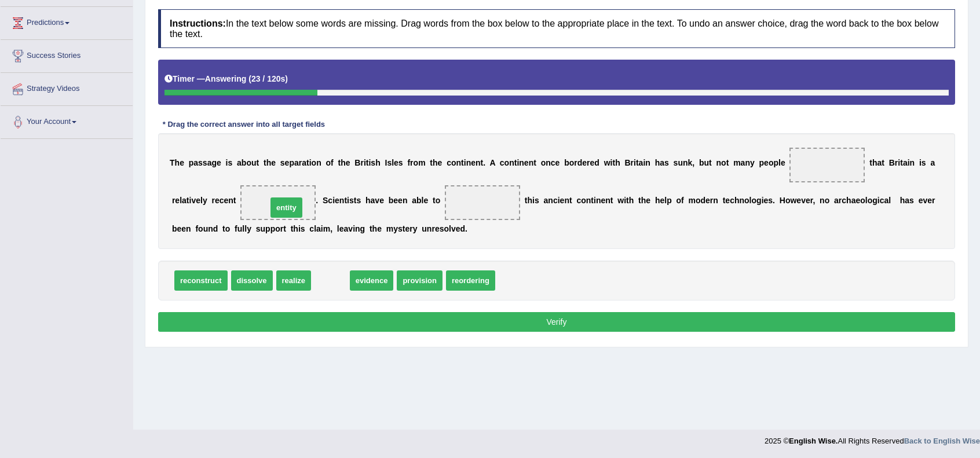
drag, startPoint x: 329, startPoint y: 280, endPoint x: 277, endPoint y: 196, distance: 98.8
click at [366, 336] on div "Instructions: In the text below some words are missing. Drag words from the box…" at bounding box center [556, 172] width 803 height 338
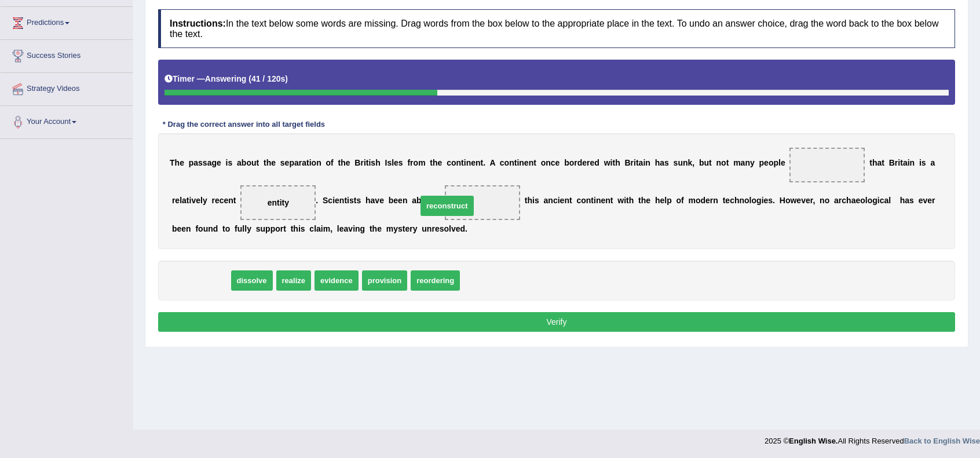
drag, startPoint x: 199, startPoint y: 279, endPoint x: 445, endPoint y: 203, distance: 257.4
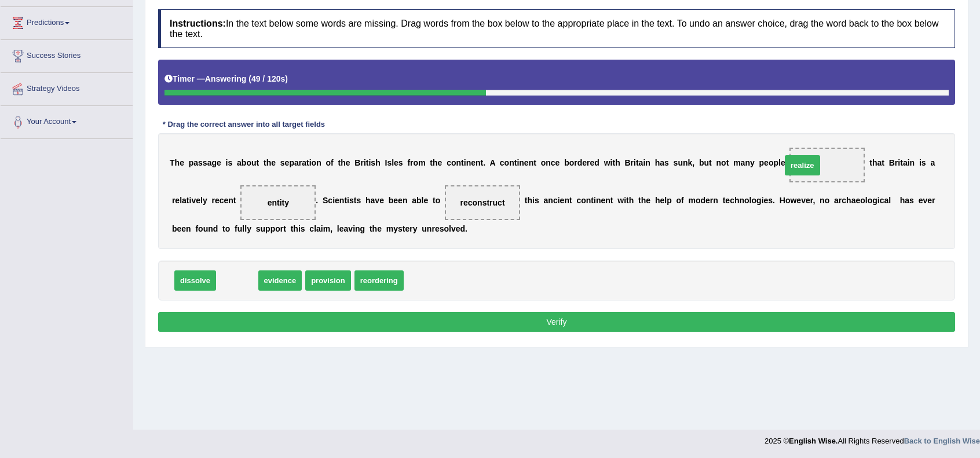
drag, startPoint x: 240, startPoint y: 280, endPoint x: 808, endPoint y: 163, distance: 580.4
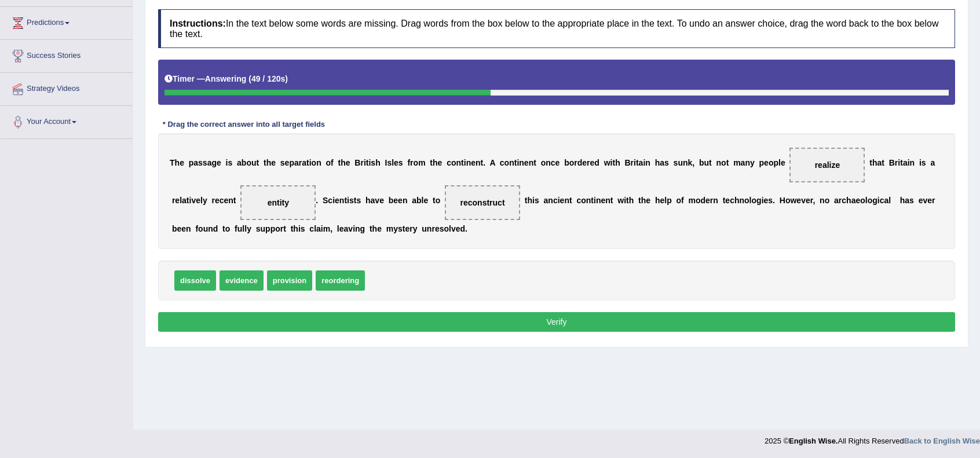
click at [656, 268] on div "dissolve evidence provision reordering" at bounding box center [556, 281] width 797 height 40
click at [594, 321] on button "Verify" at bounding box center [556, 322] width 797 height 20
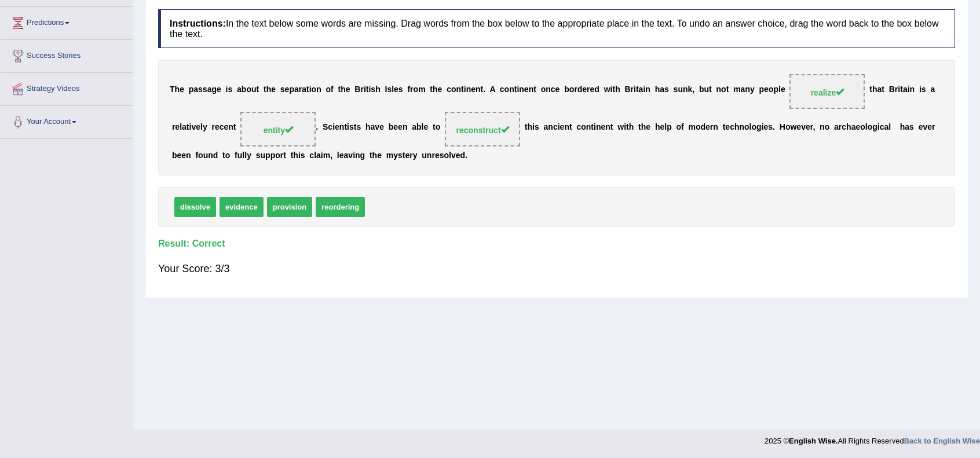
scroll to position [0, 0]
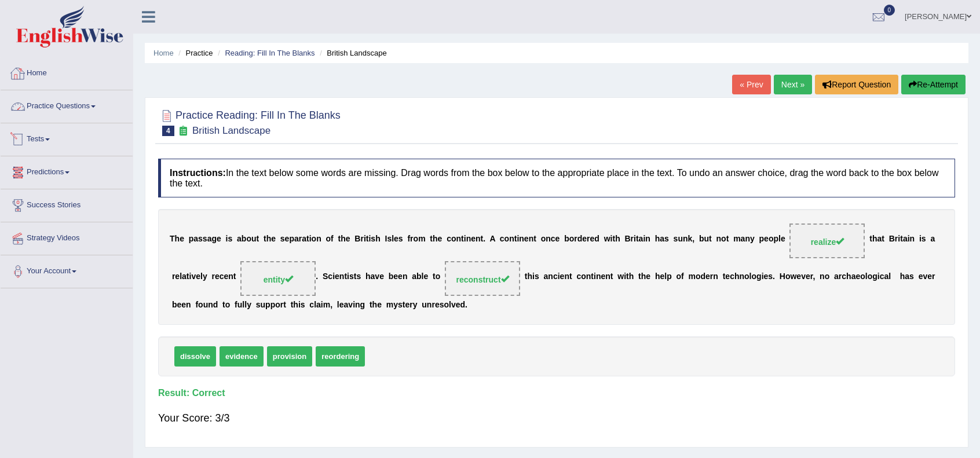
click at [37, 75] on link "Home" at bounding box center [67, 71] width 132 height 29
